Goal: Find specific page/section: Find specific page/section

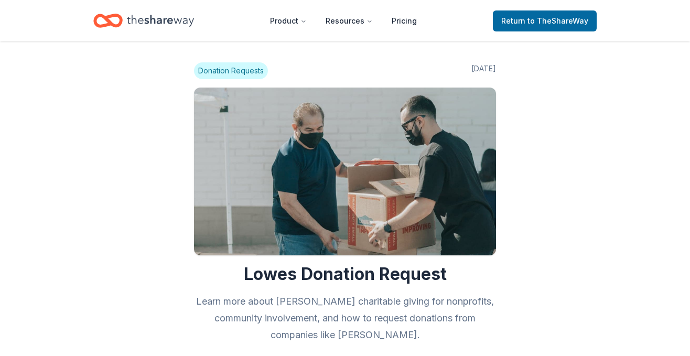
click at [137, 25] on icon "Home" at bounding box center [160, 20] width 67 height 21
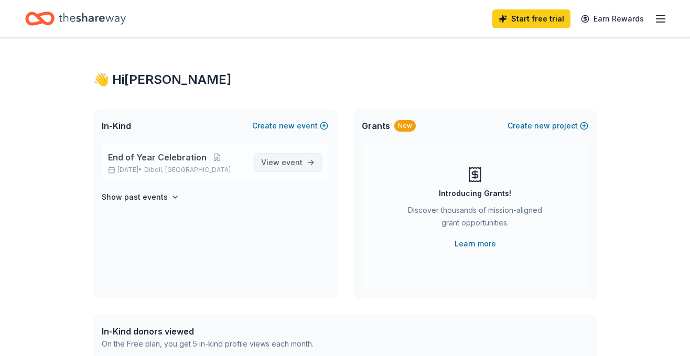
click at [274, 165] on span "View event" at bounding box center [281, 162] width 41 height 13
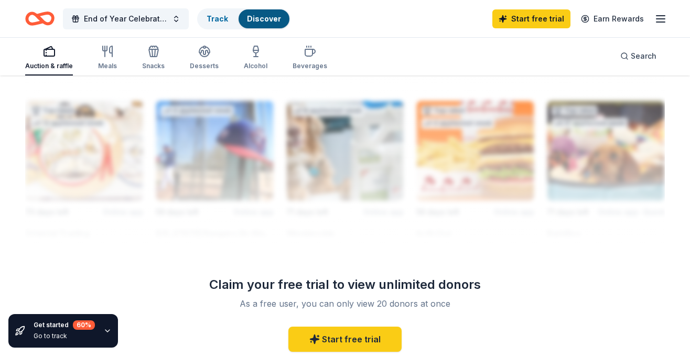
scroll to position [929, 0]
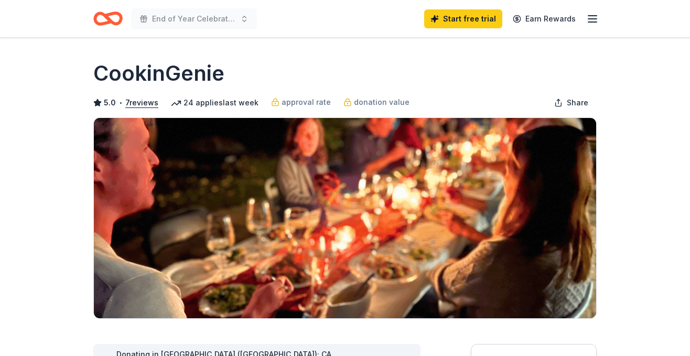
scroll to position [134, 0]
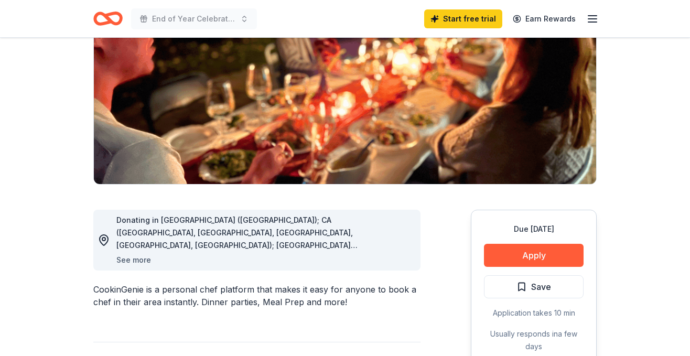
click at [126, 259] on button "See more" at bounding box center [133, 260] width 35 height 13
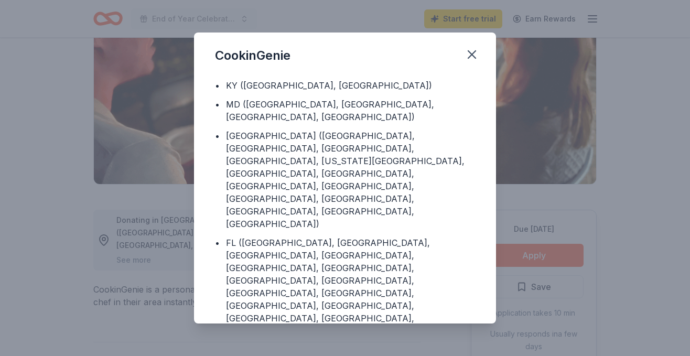
scroll to position [140, 0]
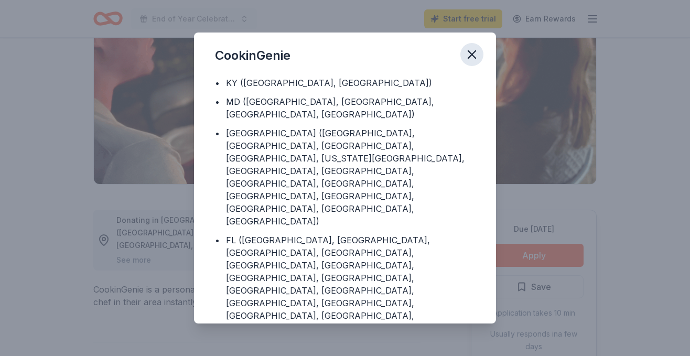
click at [471, 54] on icon "button" at bounding box center [471, 54] width 7 height 7
